Goal: Find contact information: Find contact information

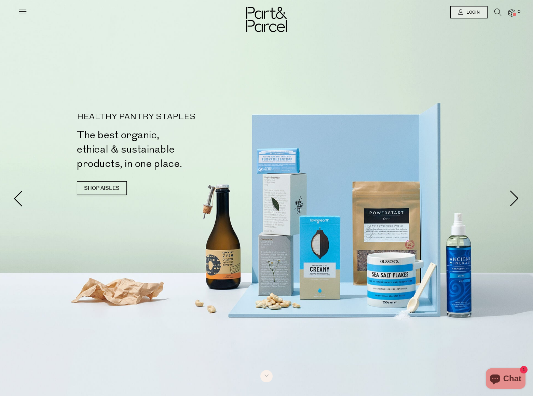
scroll to position [1338, 0]
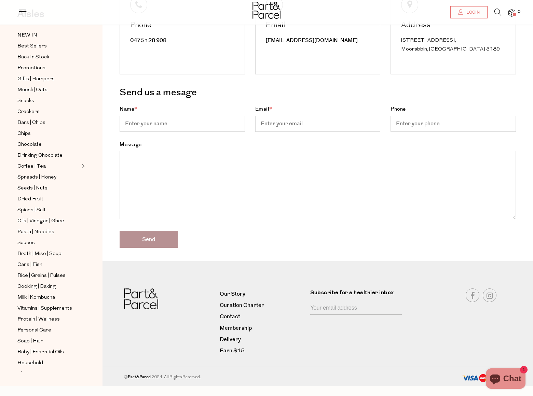
scroll to position [99, 0]
click at [149, 374] on b "Part&Parcel" at bounding box center [140, 377] width 24 height 6
